Goal: Task Accomplishment & Management: Manage account settings

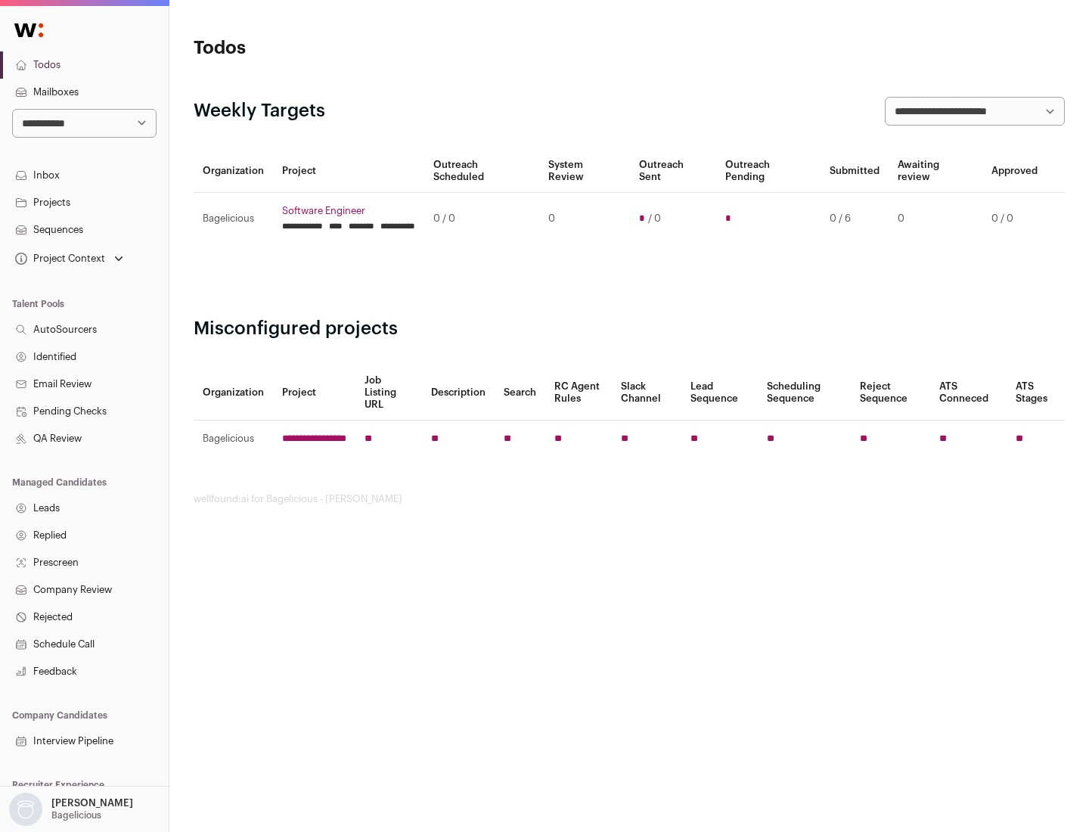
click at [84, 202] on link "Projects" at bounding box center [84, 202] width 169 height 27
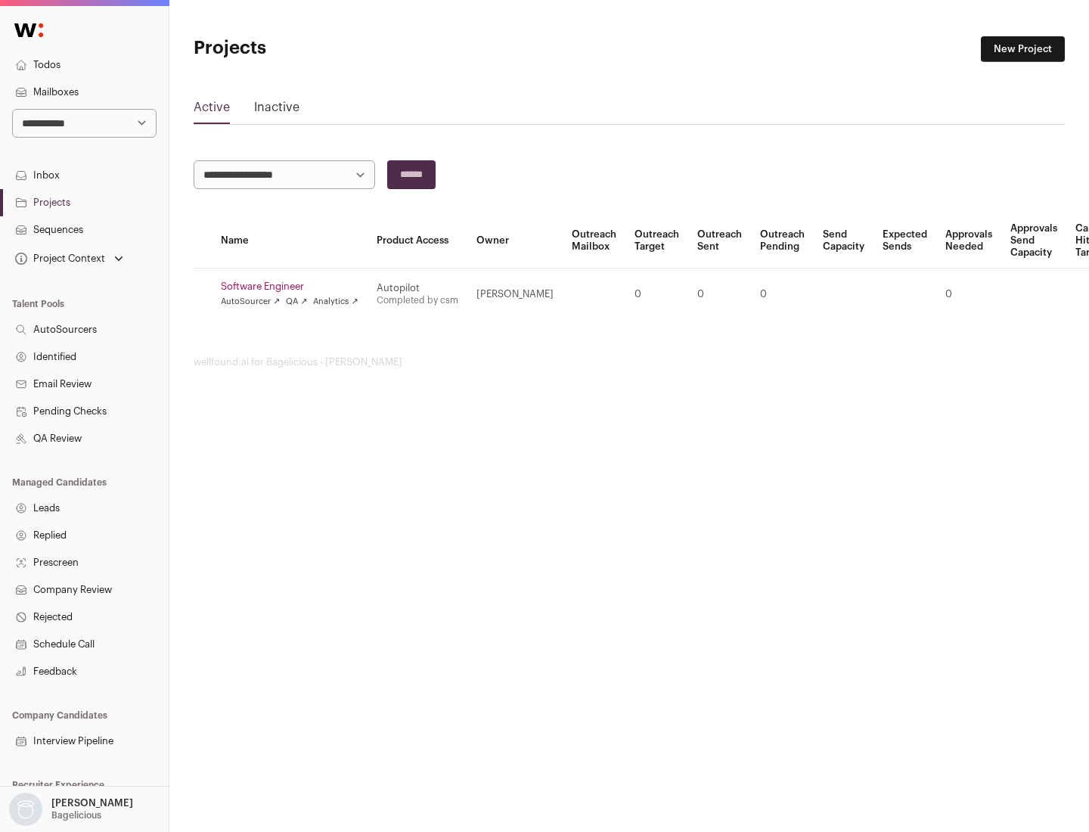
click at [294, 287] on link "Software Engineer" at bounding box center [290, 287] width 138 height 12
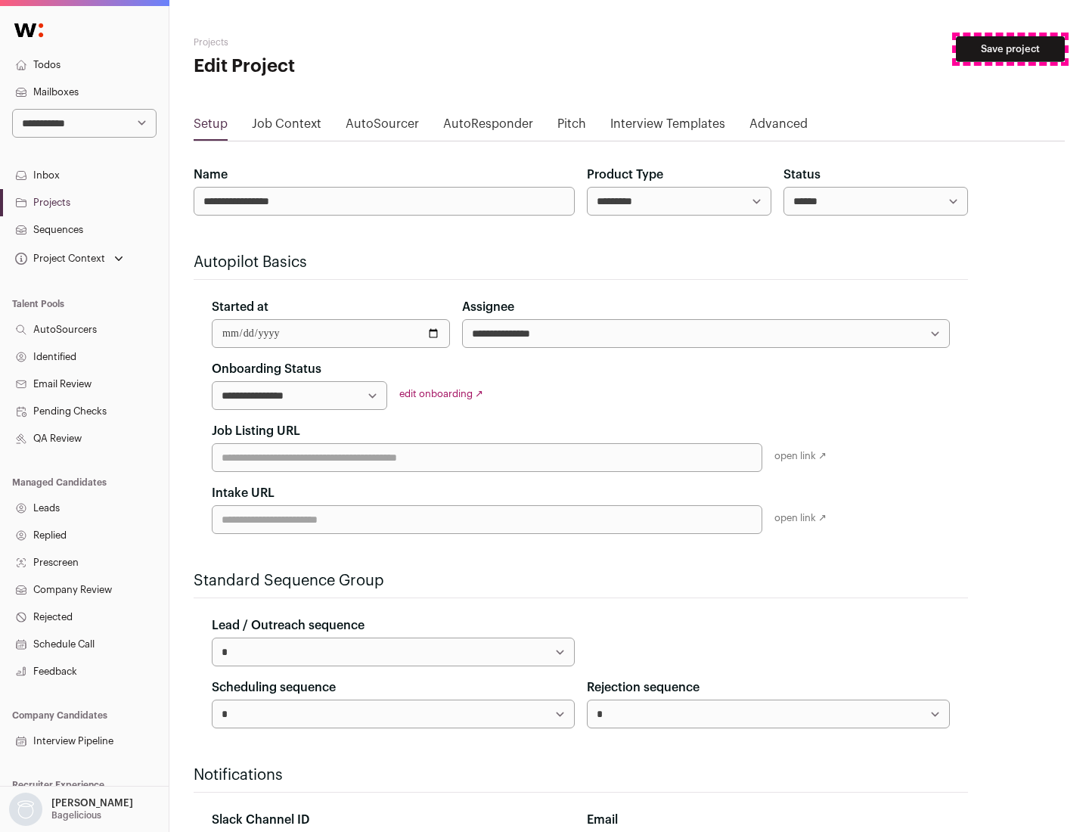
click at [1011, 49] on button "Save project" at bounding box center [1010, 49] width 109 height 26
